Goal: Transaction & Acquisition: Purchase product/service

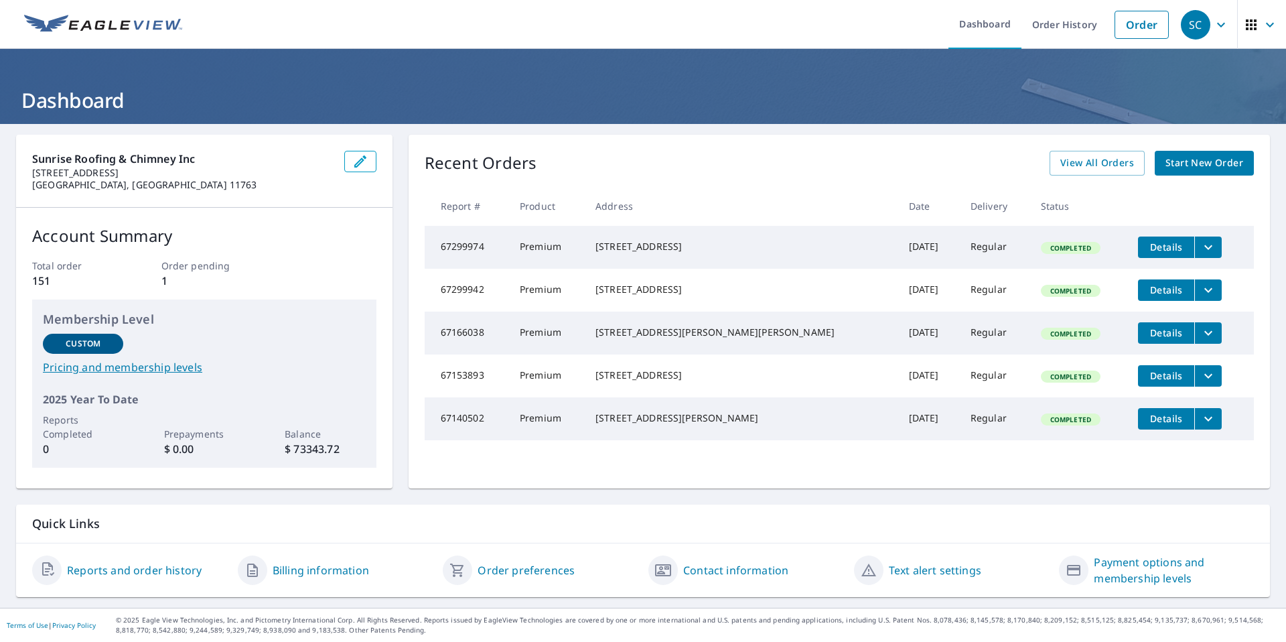
click at [1172, 159] on span "Start New Order" at bounding box center [1205, 163] width 78 height 17
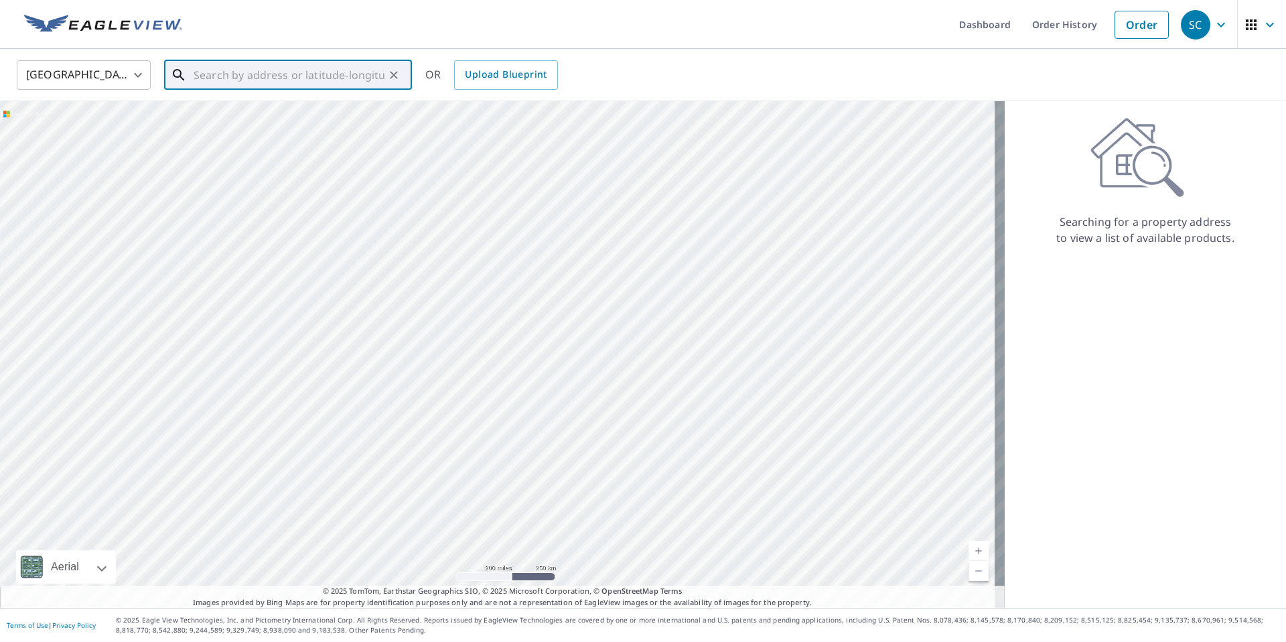
click at [231, 79] on input "text" at bounding box center [289, 75] width 191 height 38
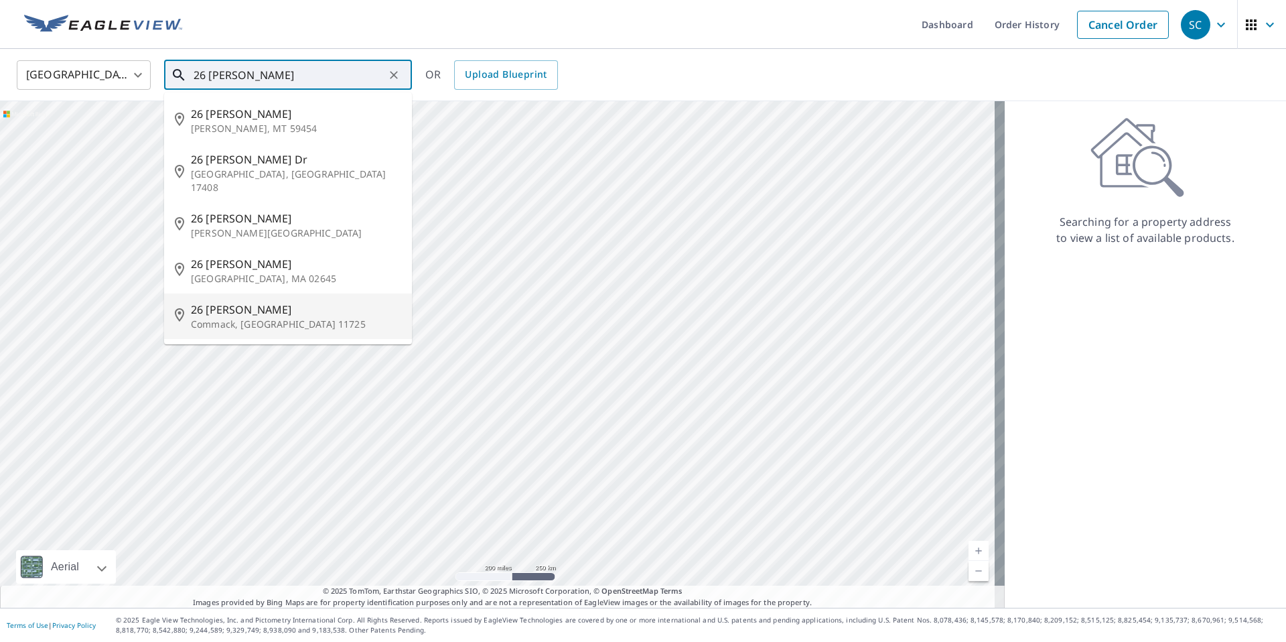
click at [278, 301] on span "26 [PERSON_NAME]" at bounding box center [296, 309] width 210 height 16
type input "[STREET_ADDRESS][PERSON_NAME]"
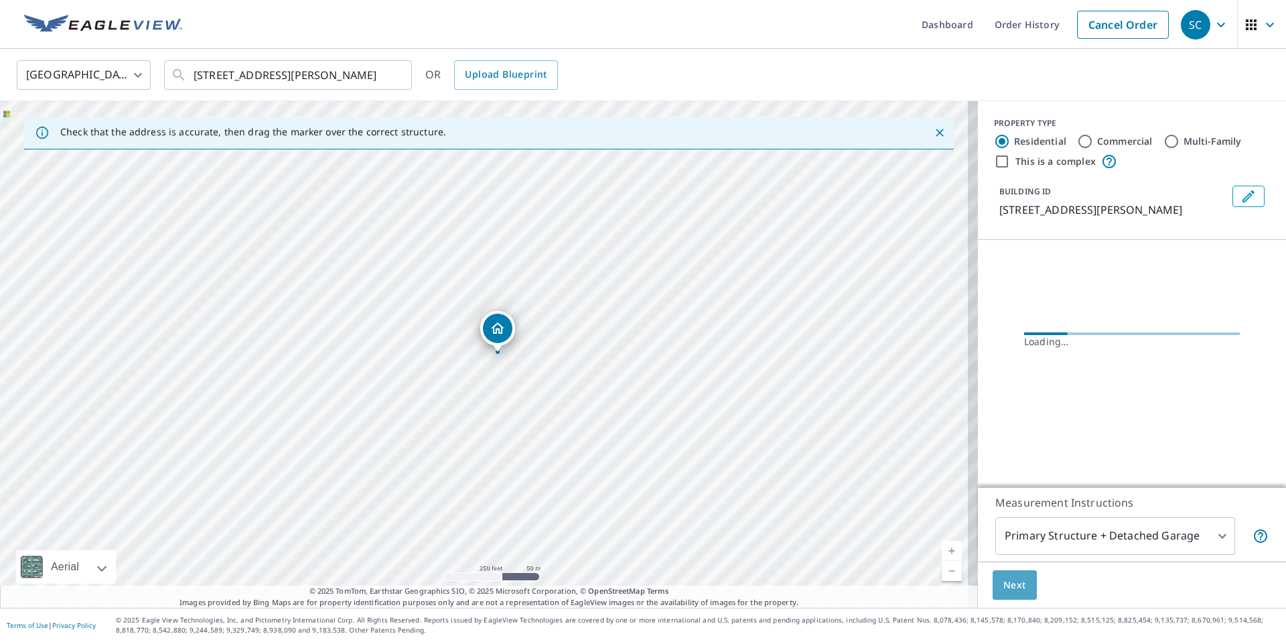
click at [1010, 581] on span "Next" at bounding box center [1015, 585] width 23 height 17
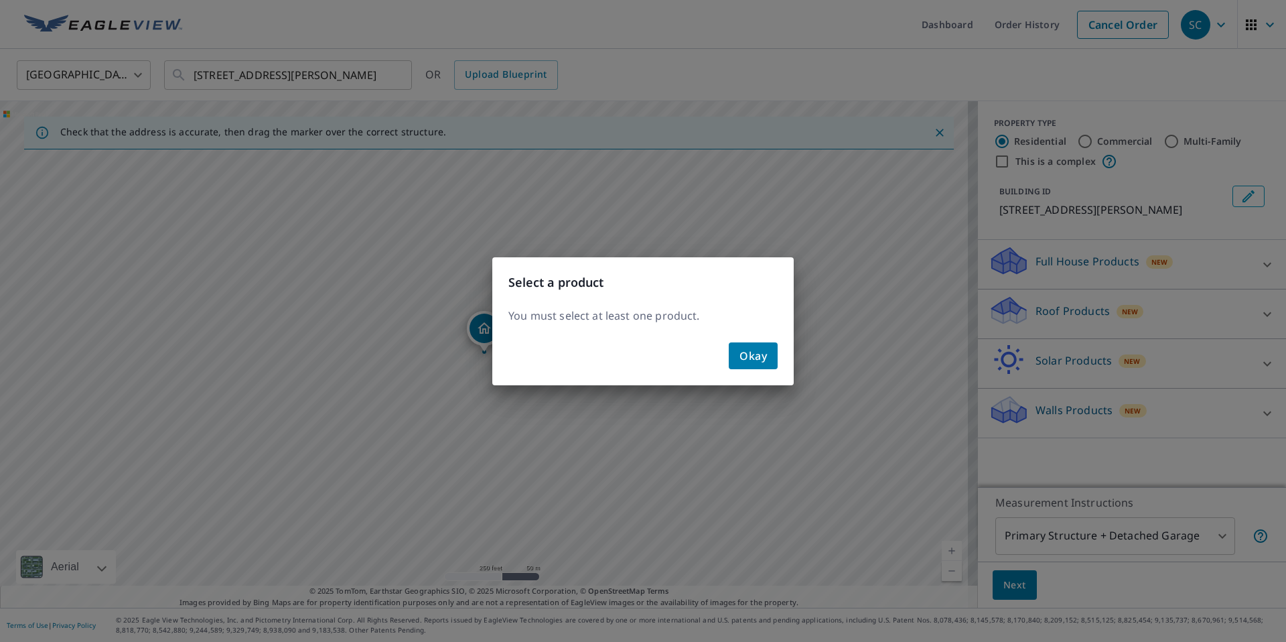
click at [758, 358] on span "Okay" at bounding box center [753, 355] width 27 height 19
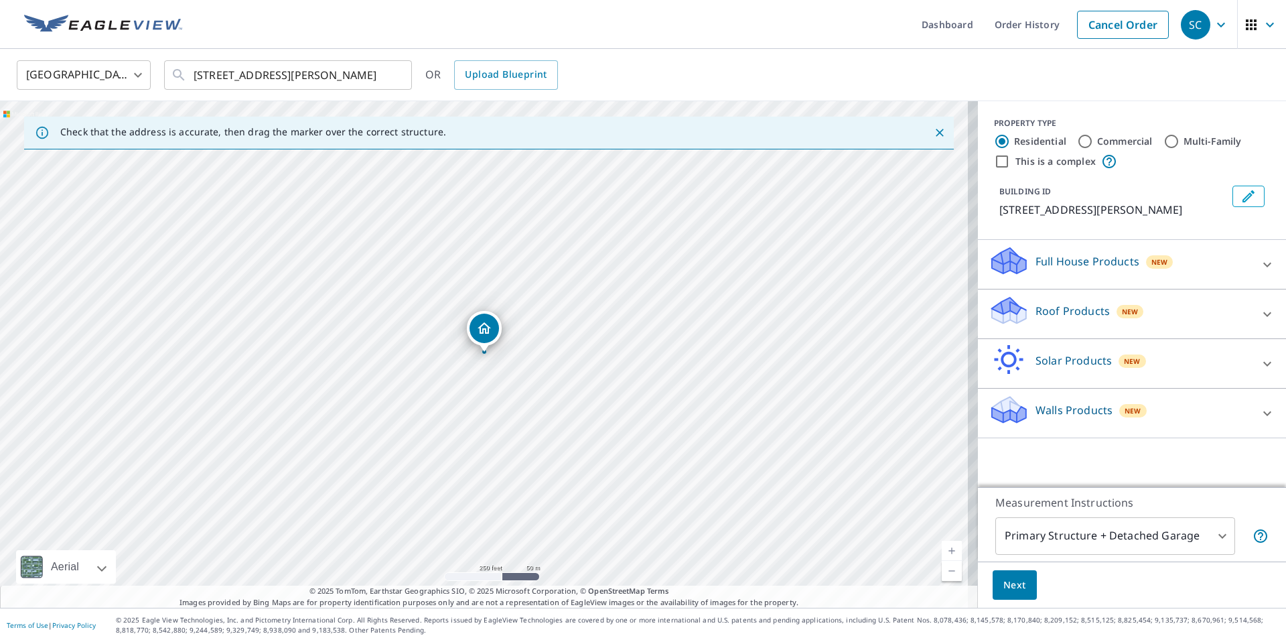
click at [1064, 307] on p "Roof Products" at bounding box center [1073, 311] width 74 height 16
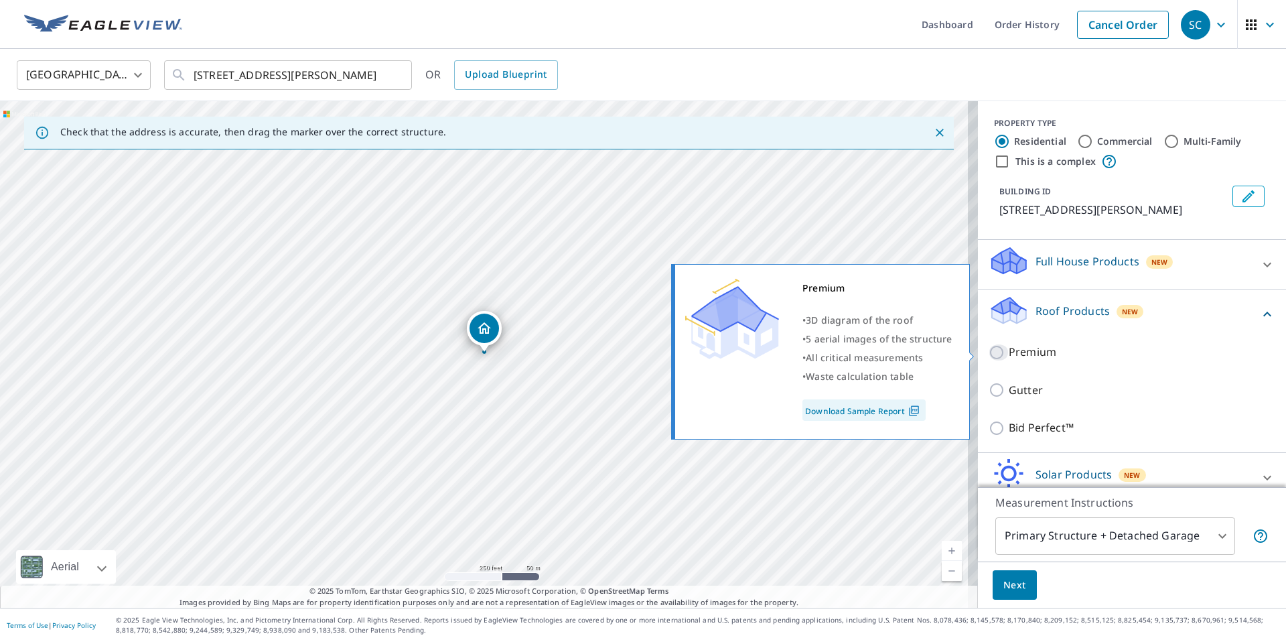
click at [989, 353] on input "Premium" at bounding box center [999, 352] width 20 height 16
checkbox input "true"
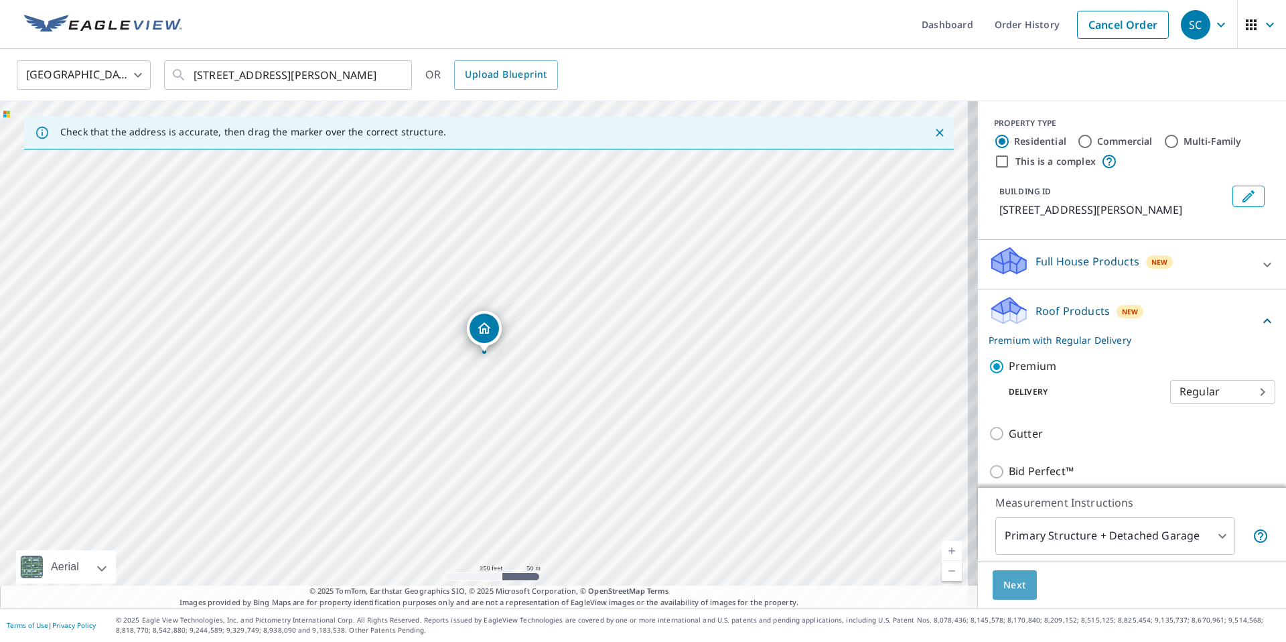
click at [1011, 583] on span "Next" at bounding box center [1015, 585] width 23 height 17
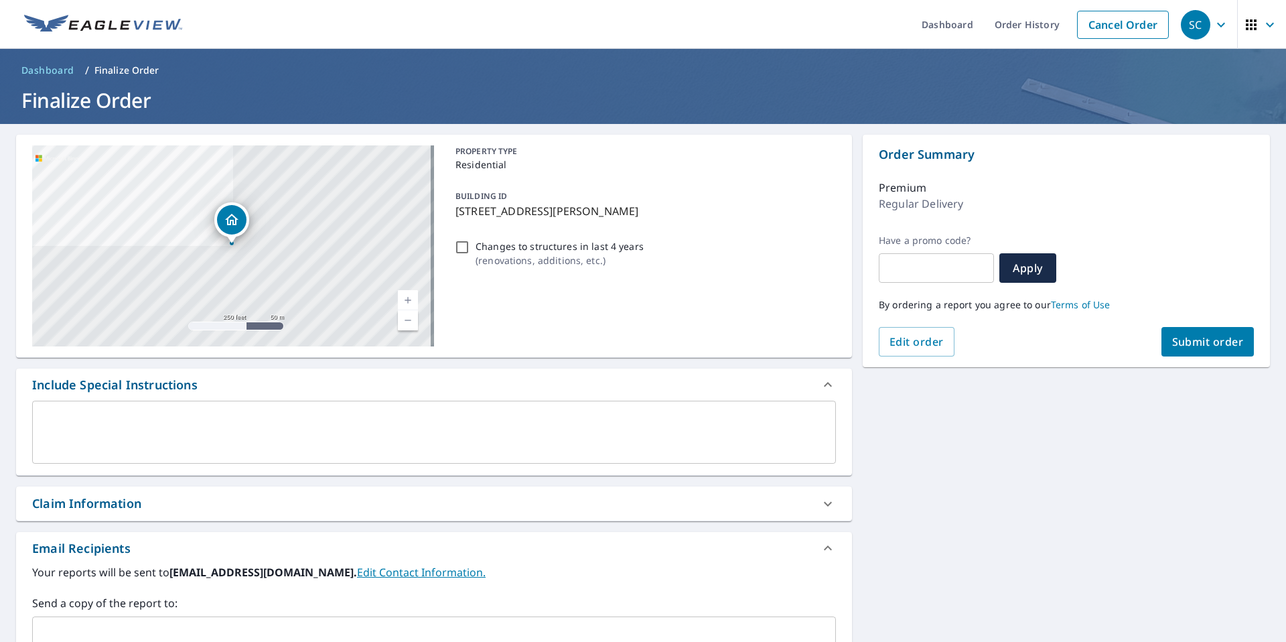
click at [1215, 329] on button "Submit order" at bounding box center [1208, 341] width 93 height 29
